Goal: Information Seeking & Learning: Learn about a topic

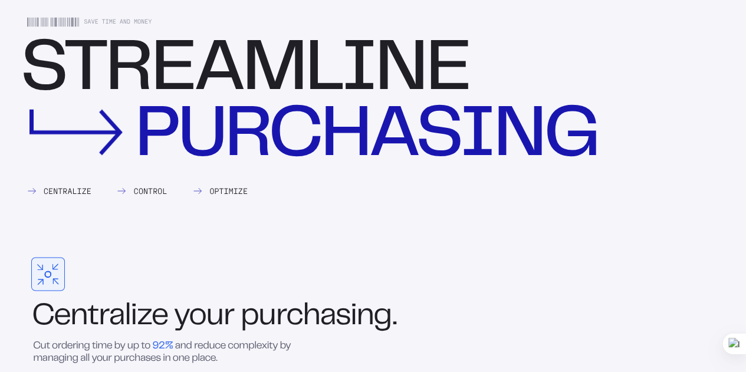
scroll to position [1180, 0]
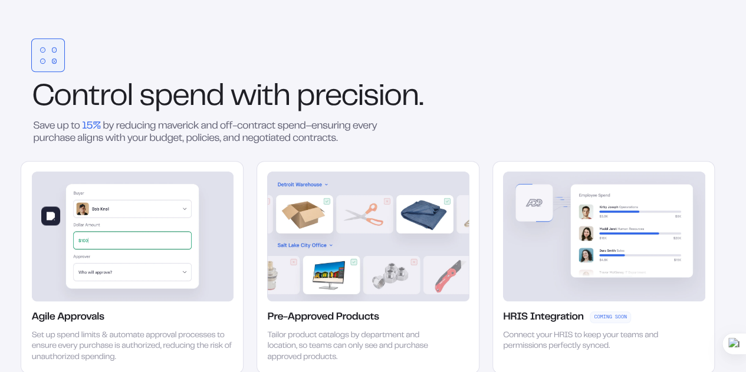
scroll to position [1770, 0]
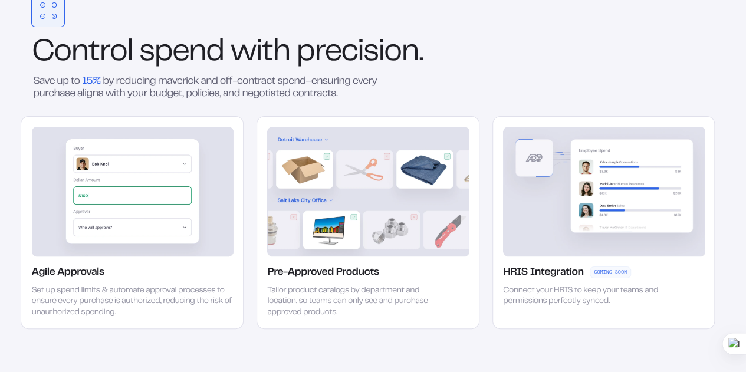
click at [248, 65] on div "Control spend with precision." at bounding box center [368, 54] width 694 height 28
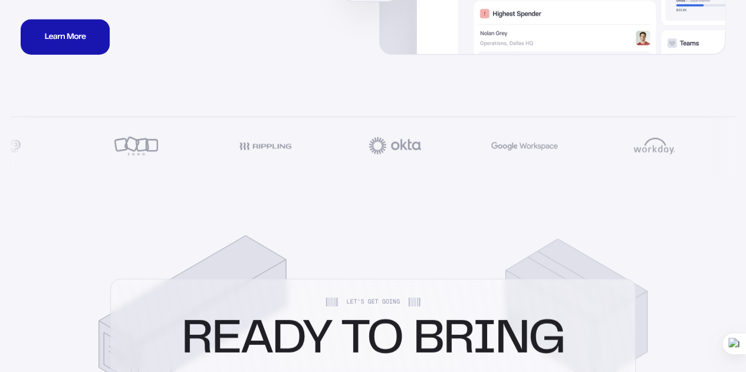
scroll to position [4247, 0]
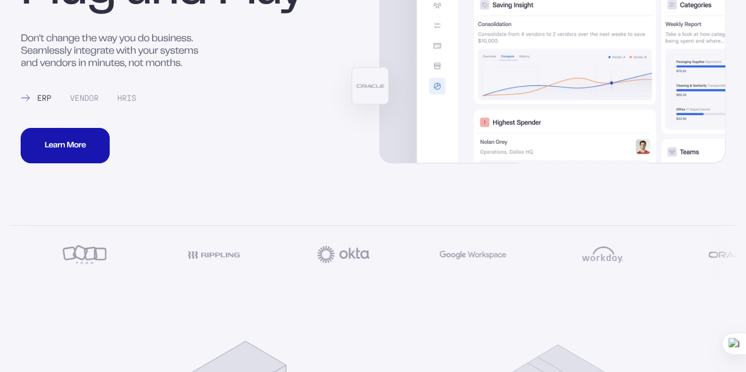
click at [96, 102] on div "Vendor" at bounding box center [81, 98] width 35 height 8
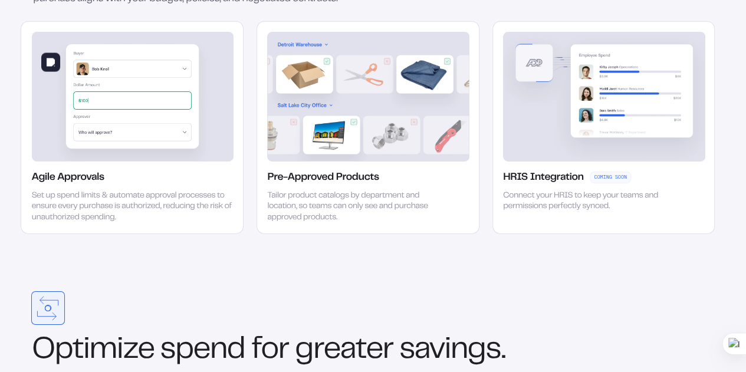
scroll to position [1793, 0]
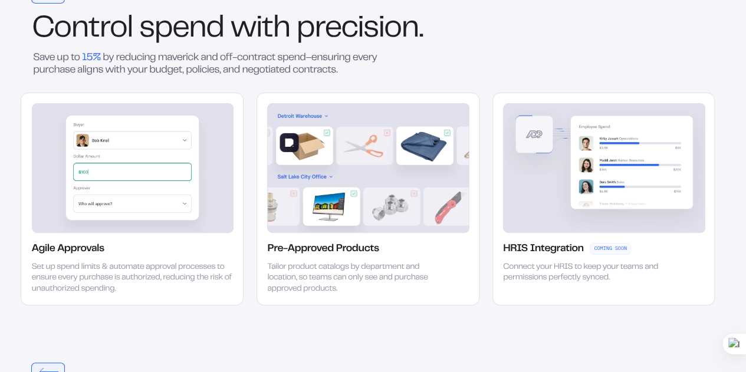
click at [379, 230] on img at bounding box center [368, 168] width 202 height 130
click at [339, 255] on div "Pre-Approved Products" at bounding box center [322, 249] width 111 height 12
